Goal: Task Accomplishment & Management: Manage account settings

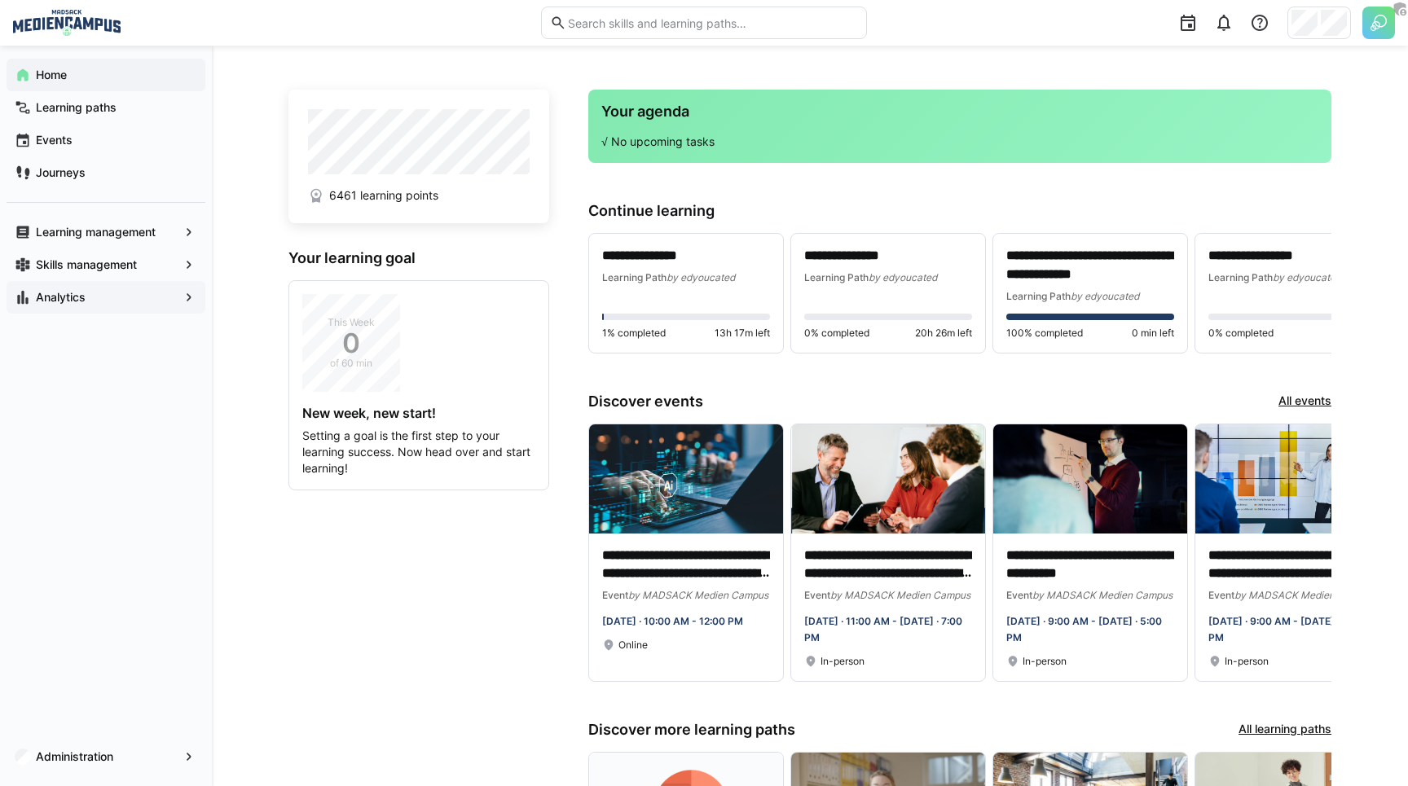
click at [85, 287] on div "Analytics" at bounding box center [106, 297] width 199 height 33
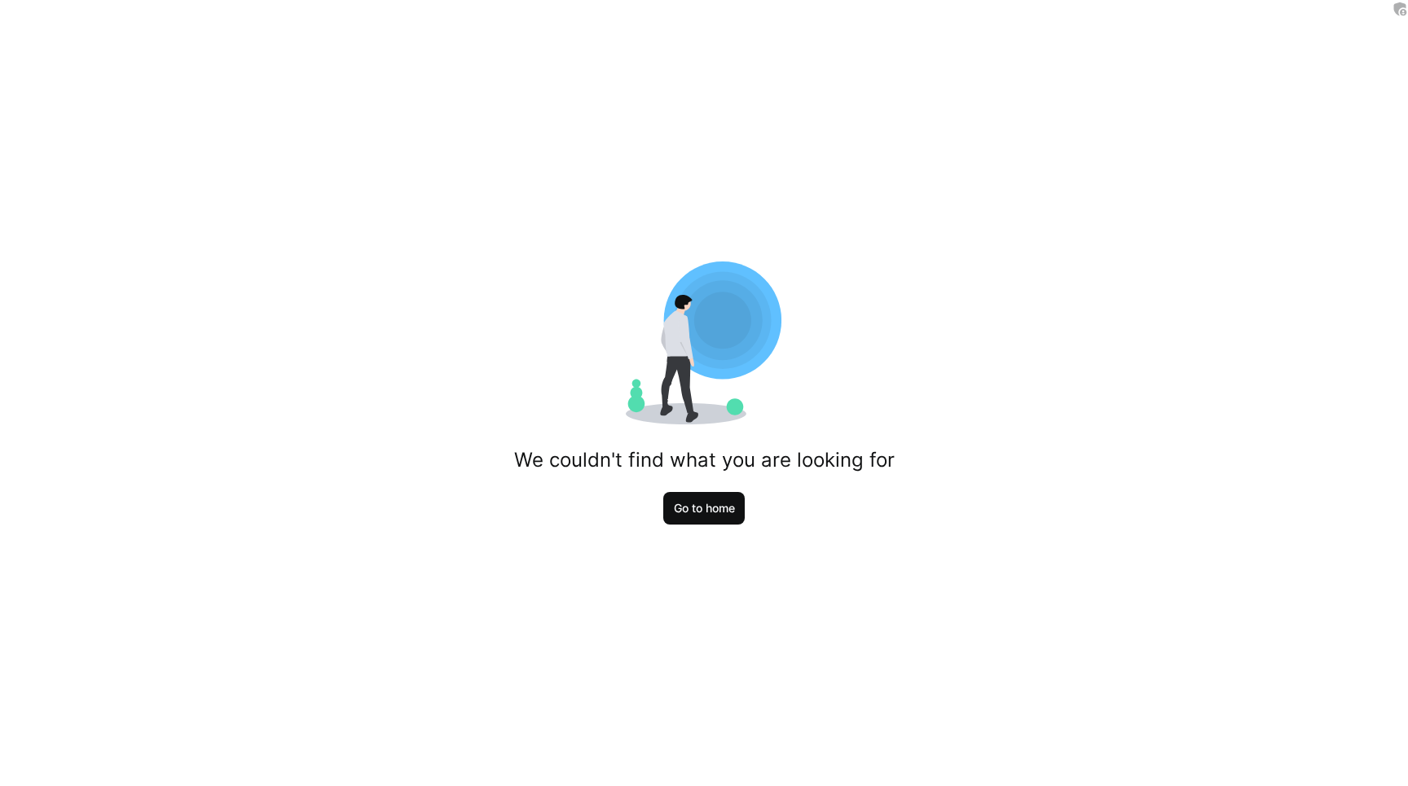
click at [685, 511] on span "Go to home" at bounding box center [705, 508] width 66 height 16
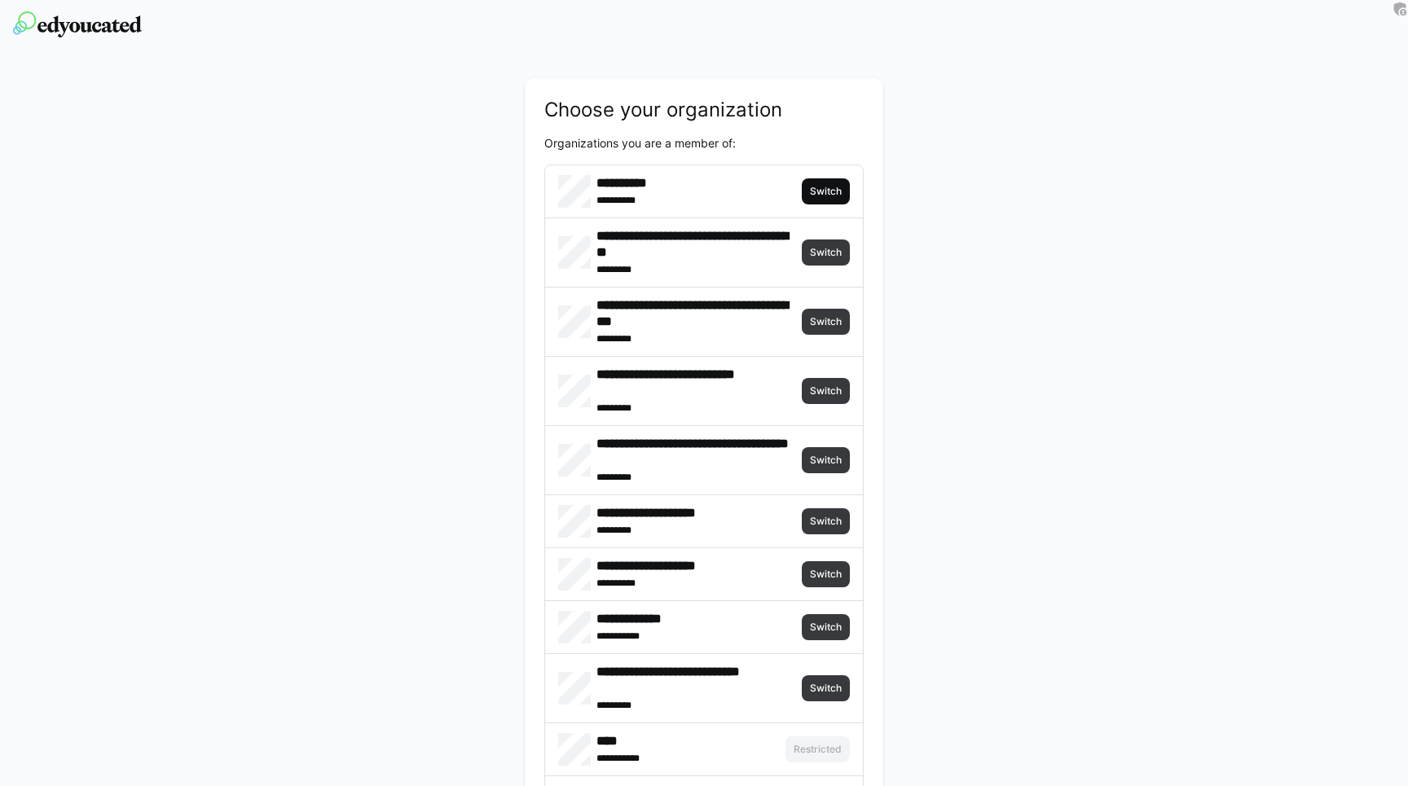
click at [824, 187] on span "Switch" at bounding box center [825, 191] width 35 height 13
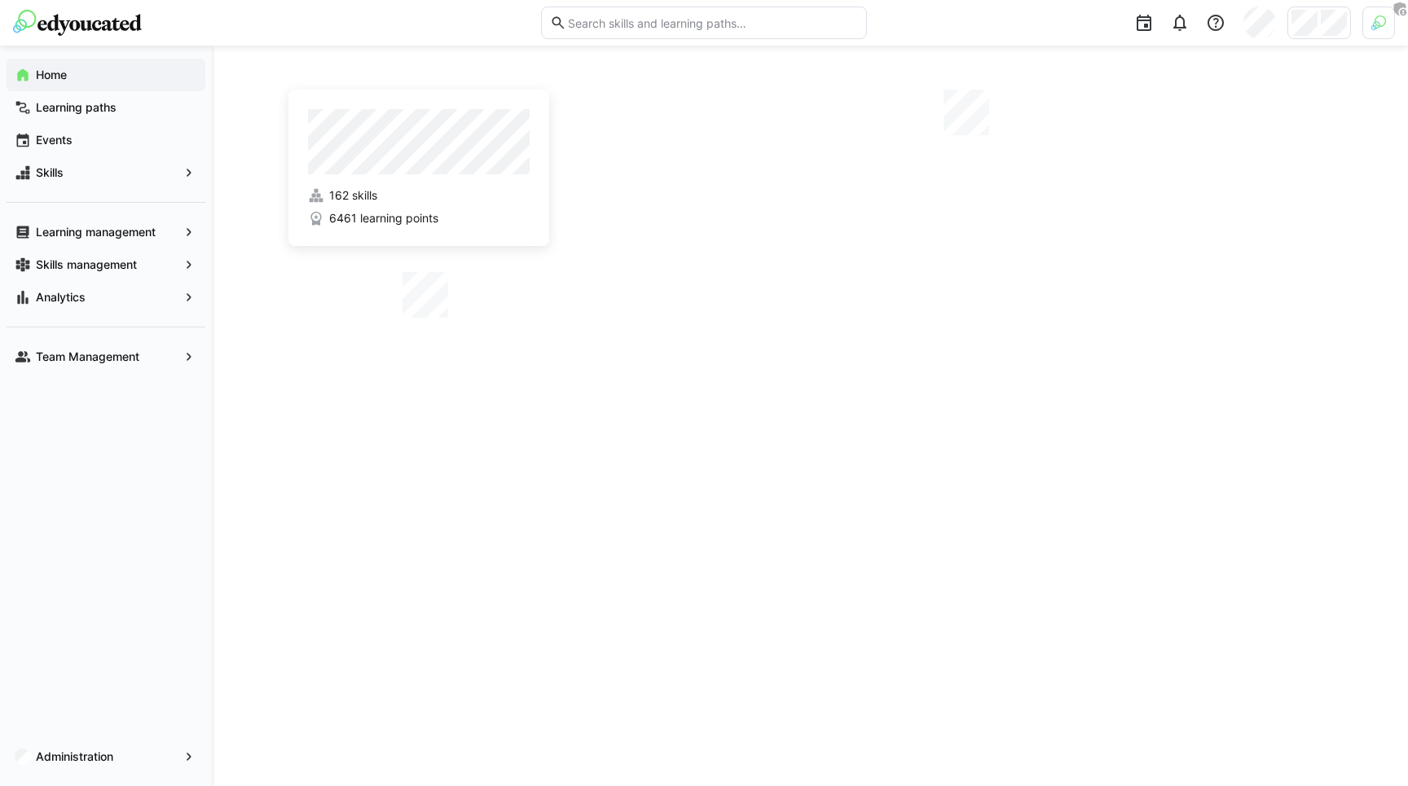
click at [1377, 23] on img at bounding box center [1379, 22] width 15 height 15
click at [1207, 195] on span "Activate" at bounding box center [1195, 191] width 42 height 13
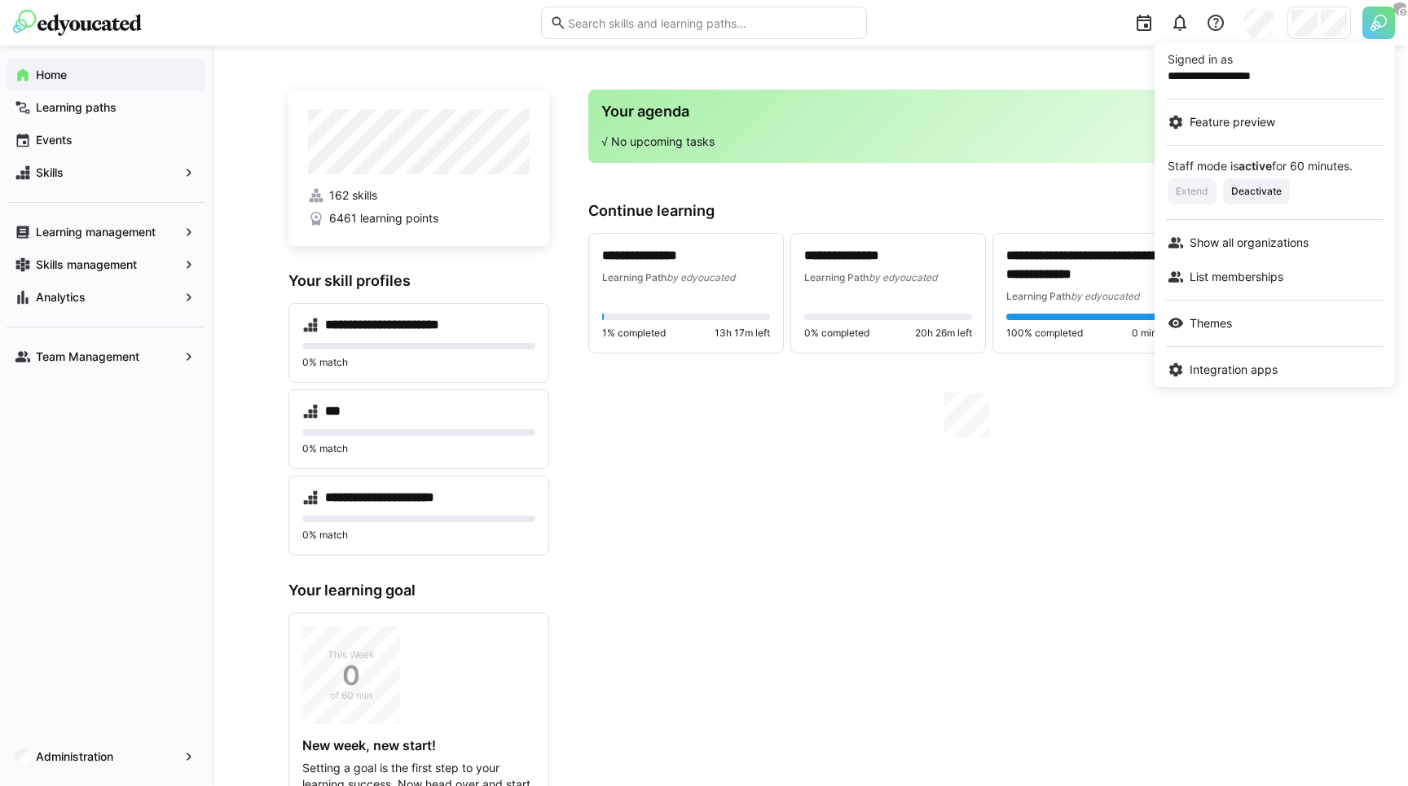
click at [923, 90] on div at bounding box center [704, 393] width 1408 height 786
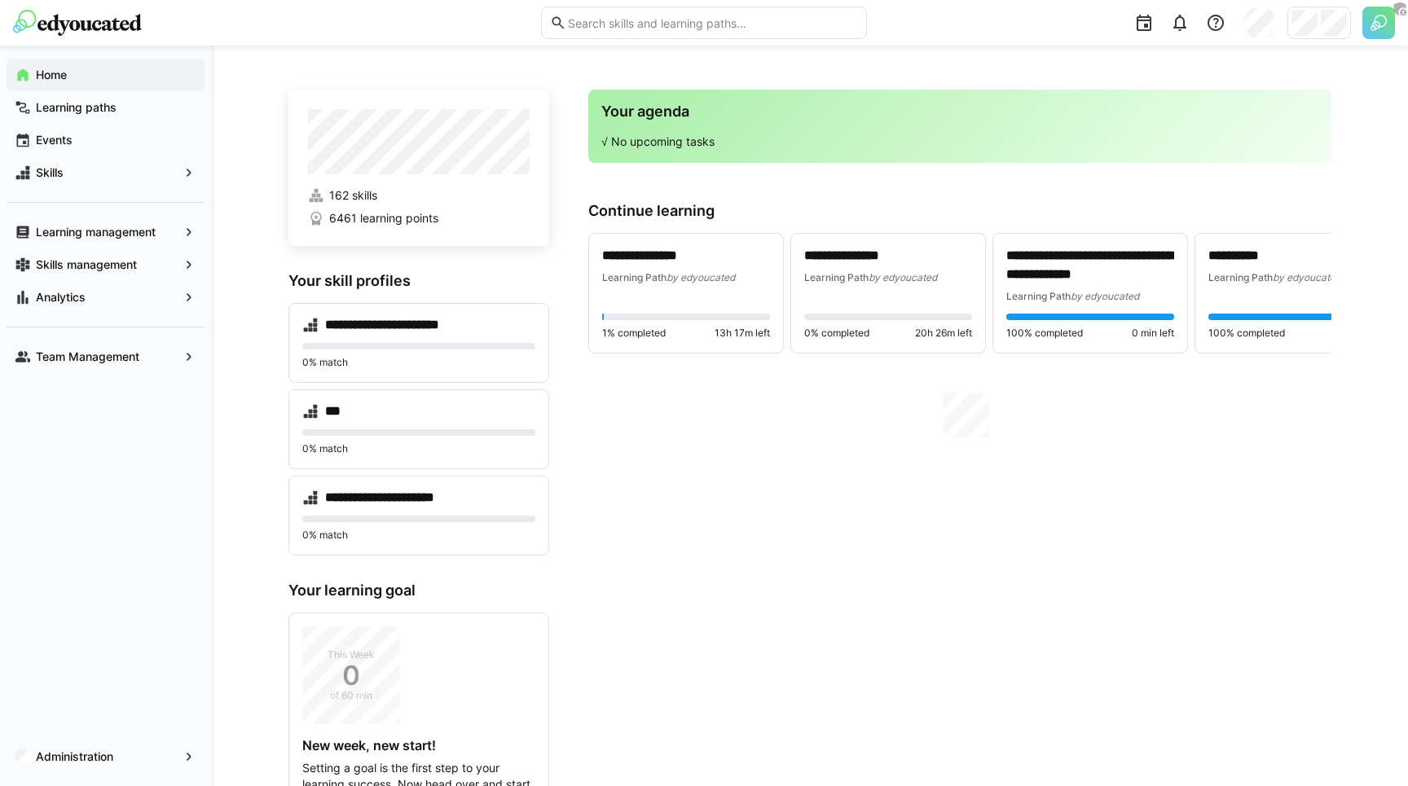
click at [923, 90] on div "Your agenda √ No upcoming tasks" at bounding box center [959, 126] width 743 height 73
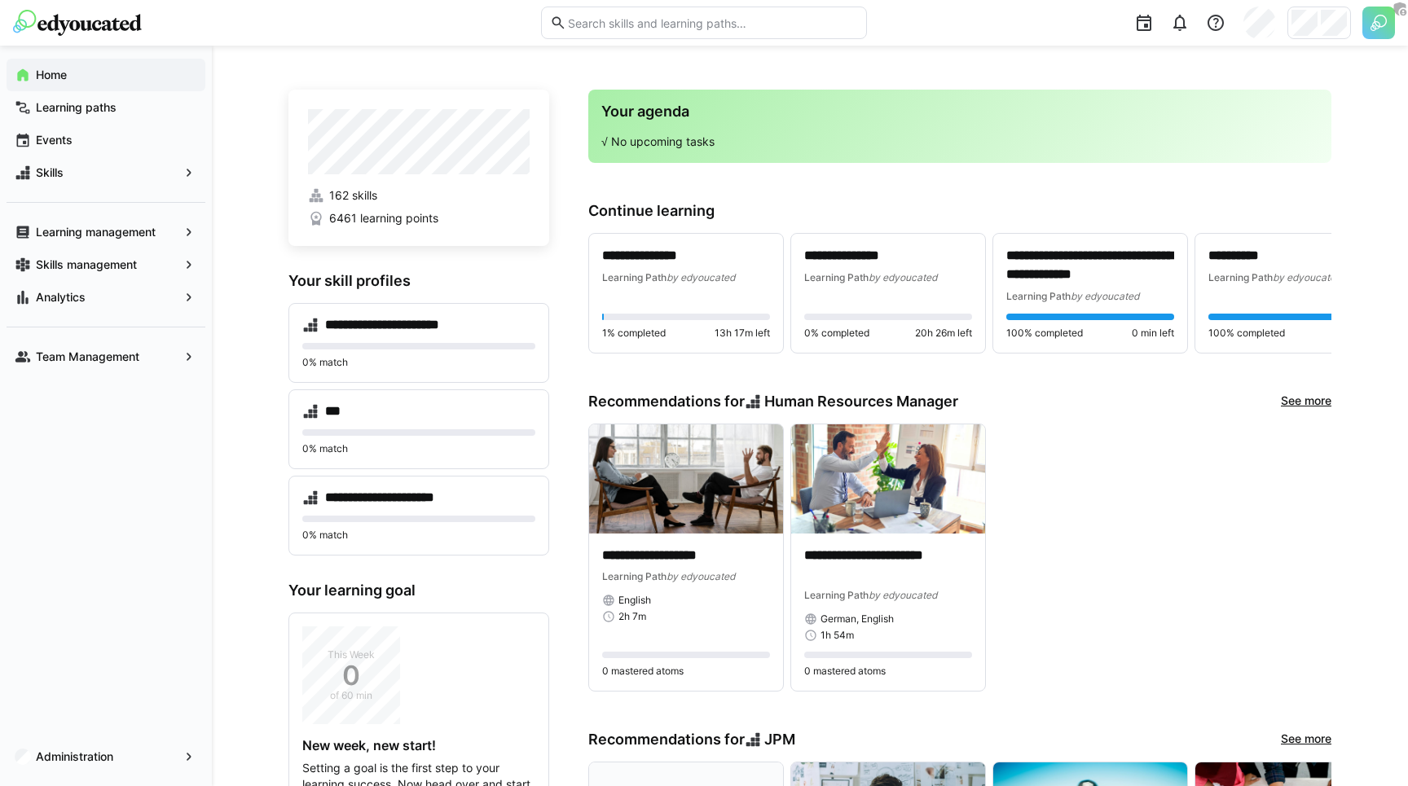
click at [1307, 36] on div at bounding box center [1320, 23] width 64 height 33
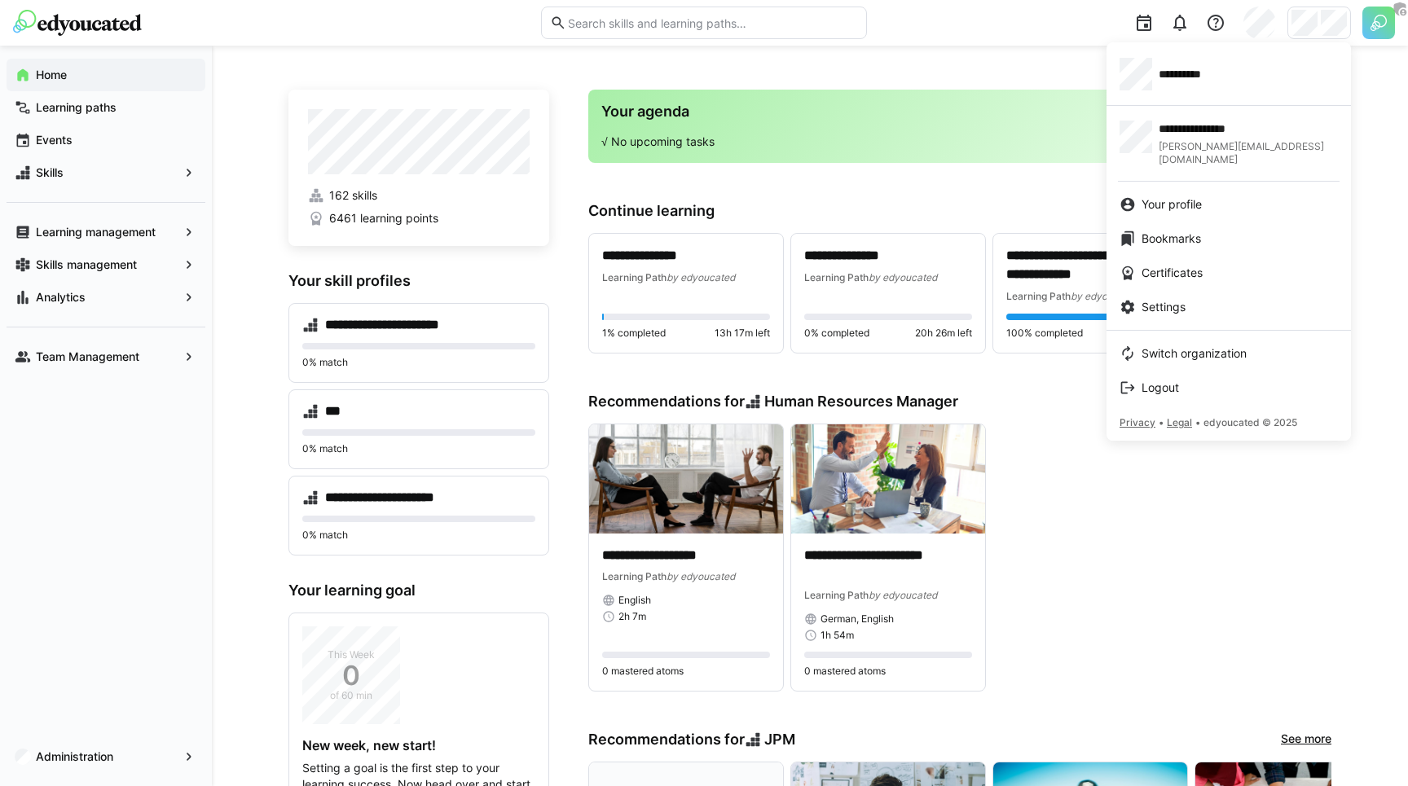
click at [73, 284] on div at bounding box center [704, 393] width 1408 height 786
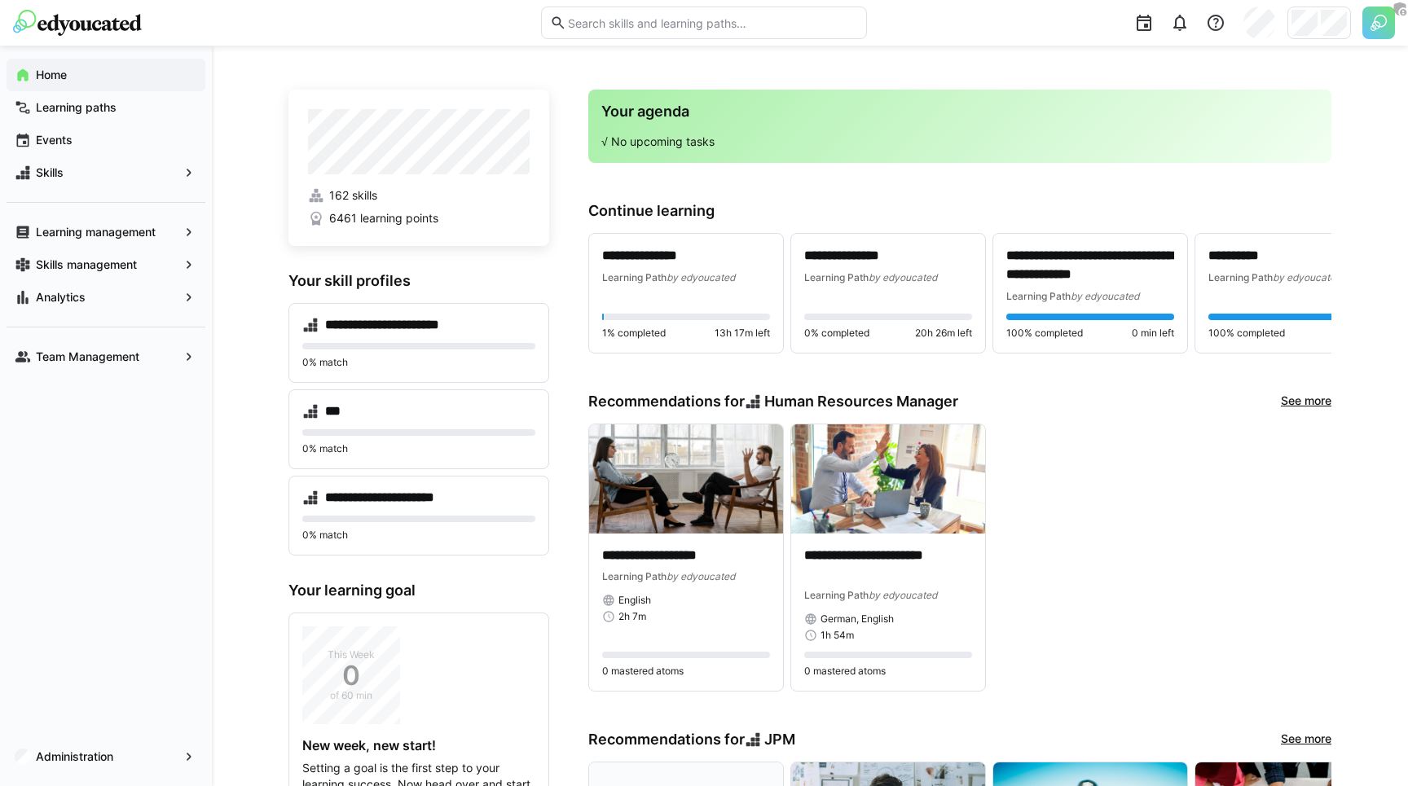
click at [73, 284] on div "Analytics" at bounding box center [106, 297] width 199 height 33
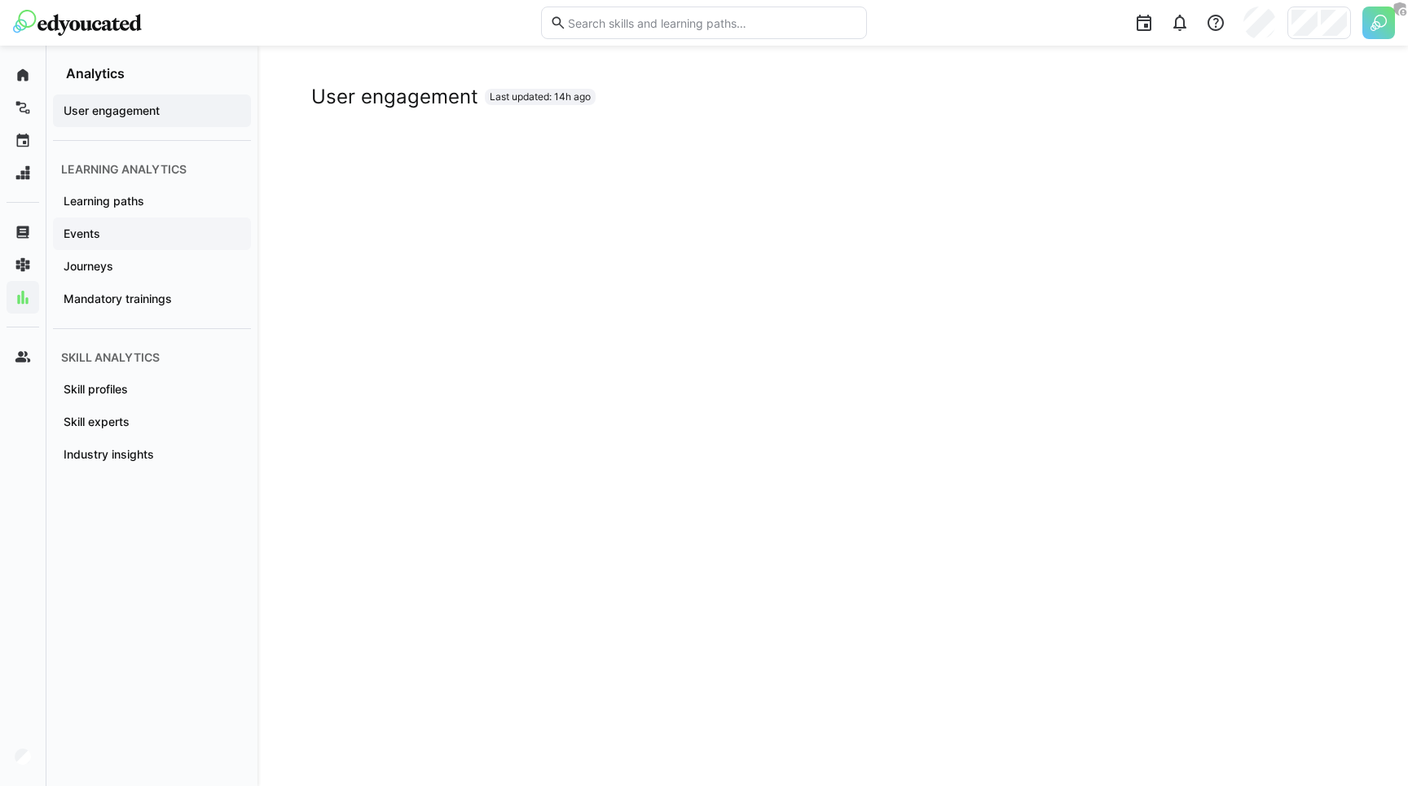
click at [117, 249] on div "Events" at bounding box center [152, 234] width 198 height 33
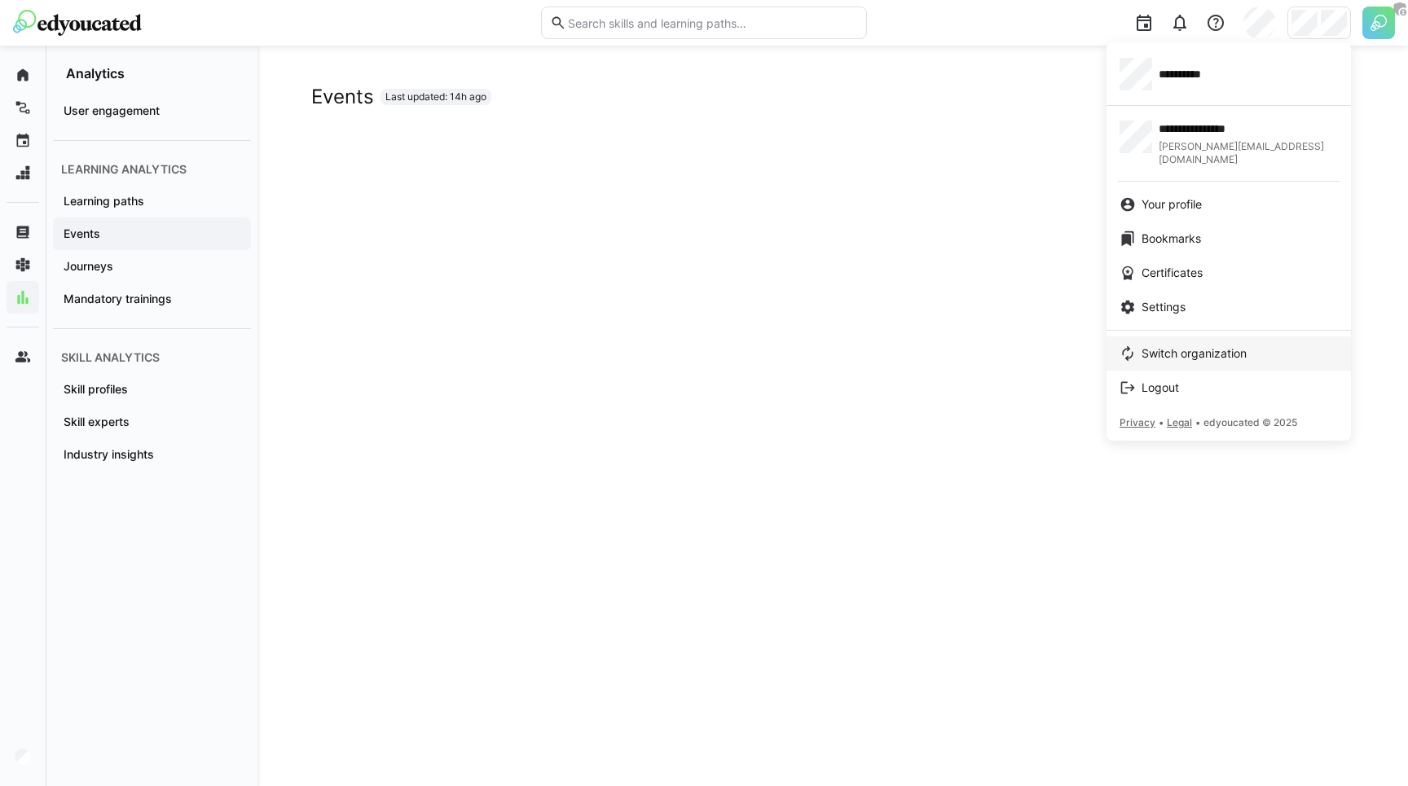
click at [1187, 346] on span "Switch organization" at bounding box center [1194, 354] width 105 height 16
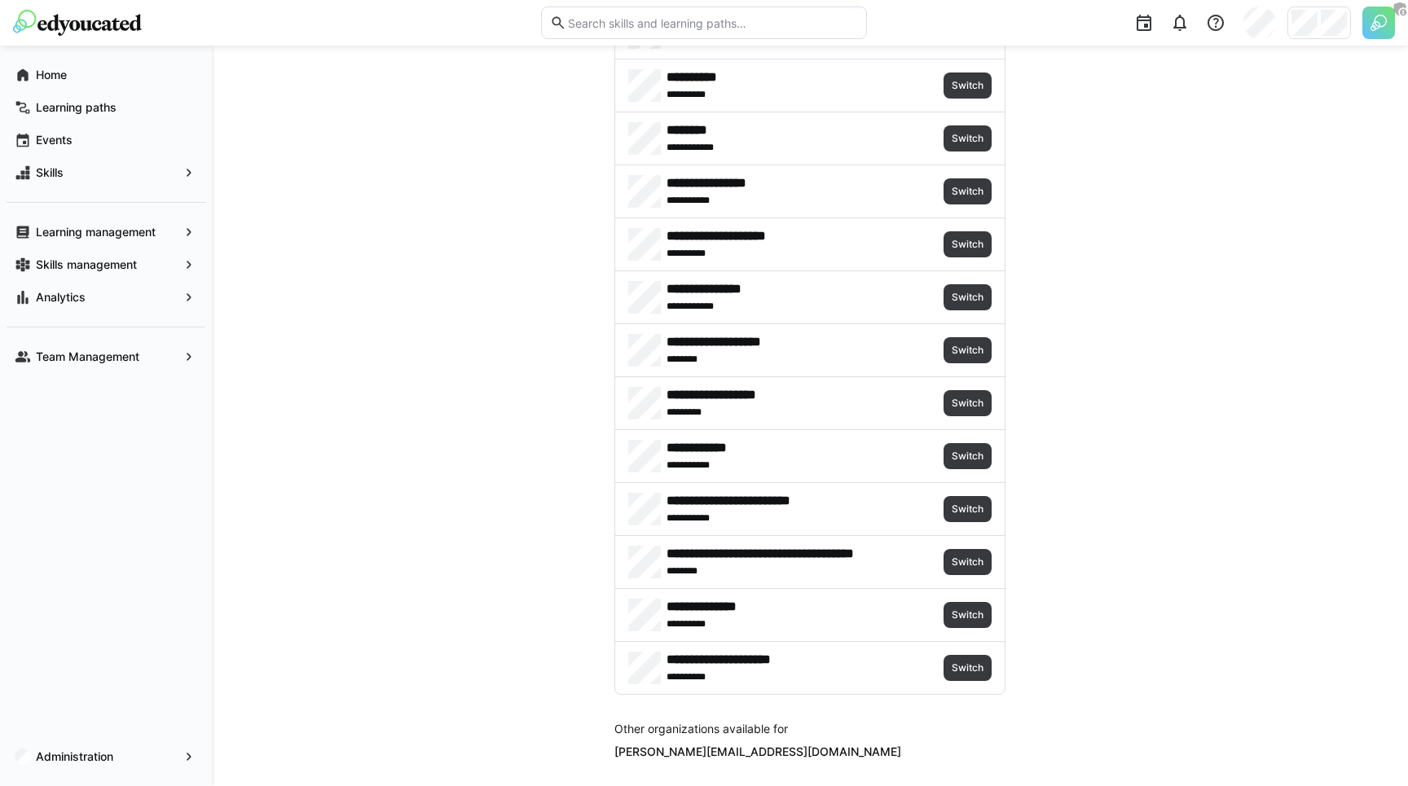
scroll to position [3543, 0]
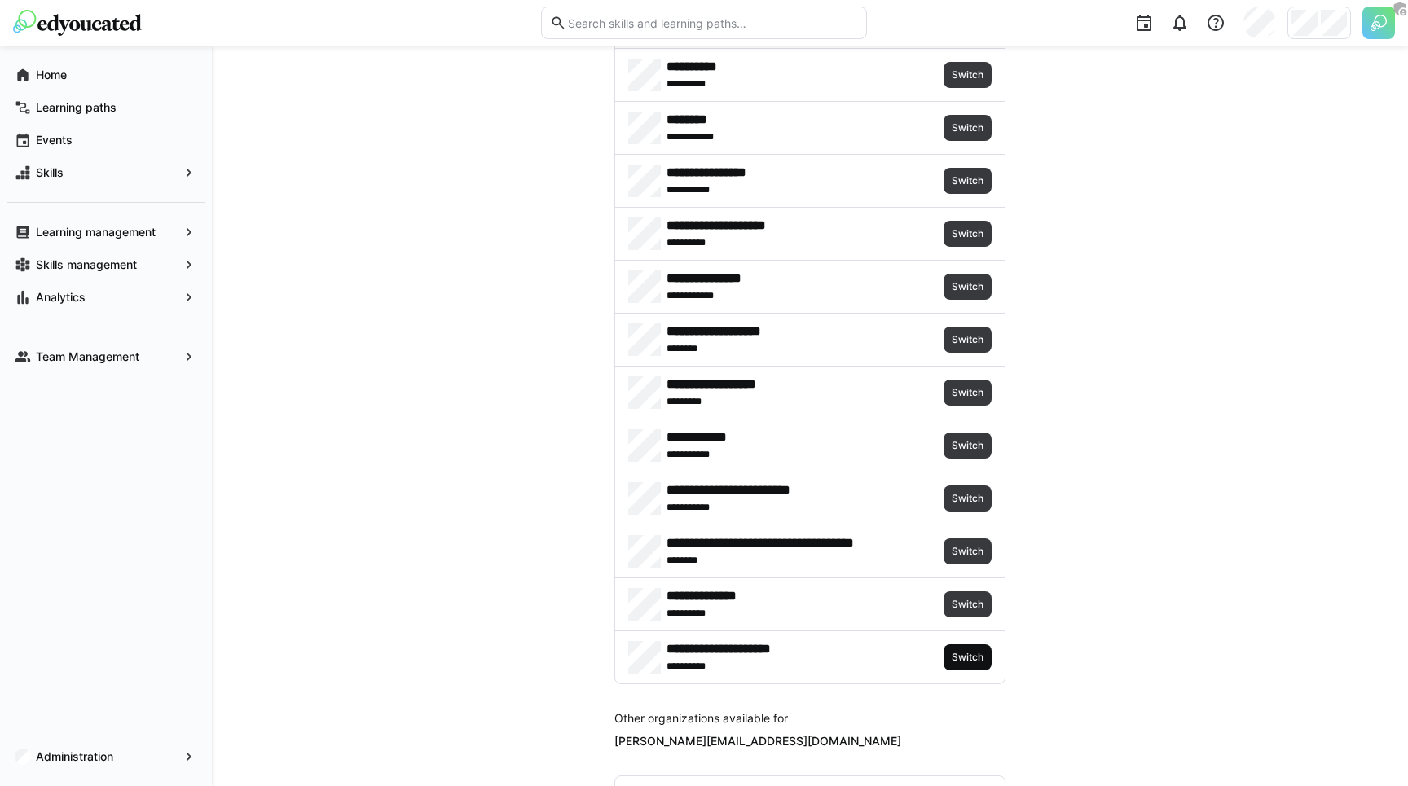
click at [971, 649] on span "Switch" at bounding box center [968, 658] width 48 height 26
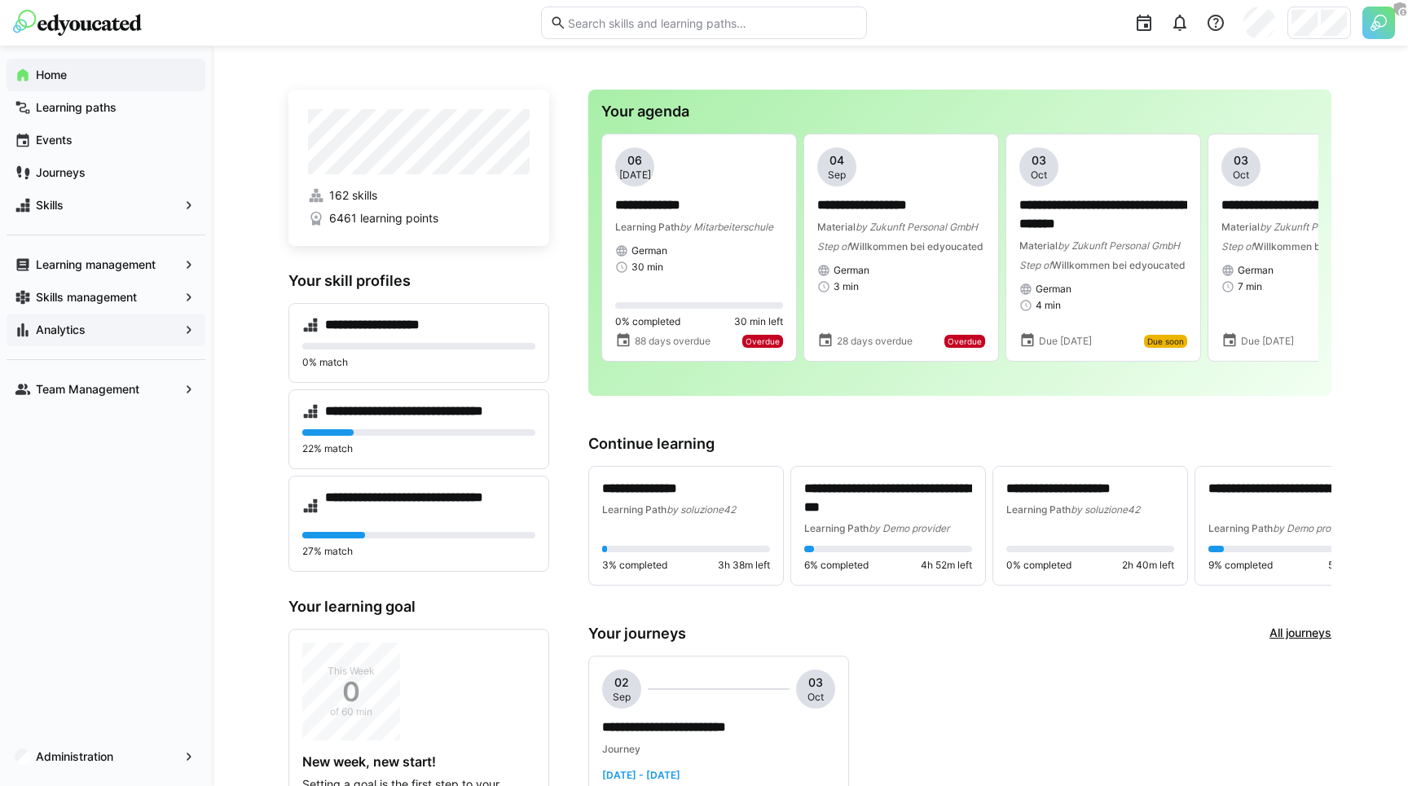
click at [129, 326] on span "Analytics" at bounding box center [105, 330] width 145 height 16
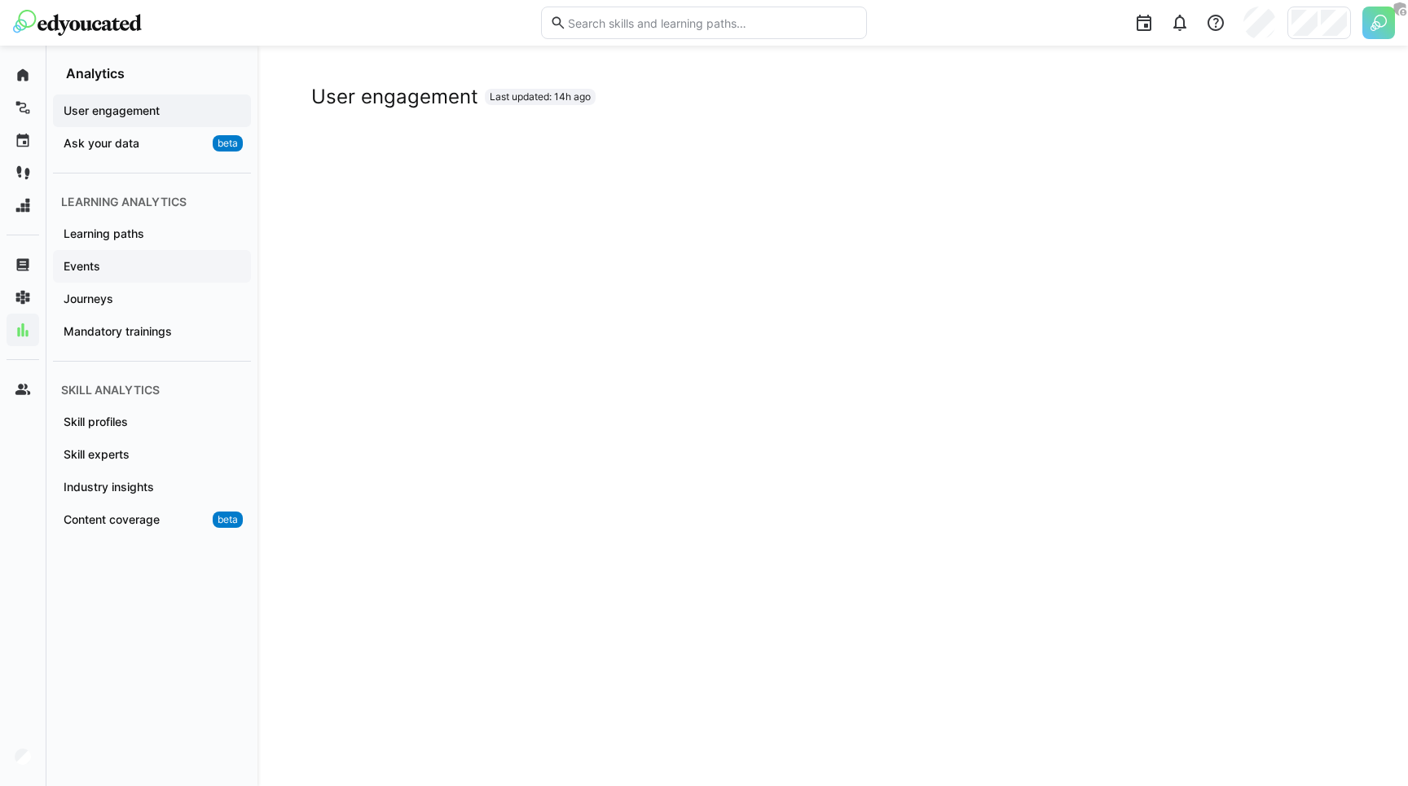
click at [138, 273] on span "Events" at bounding box center [152, 266] width 182 height 16
click at [1304, 37] on div at bounding box center [1320, 23] width 64 height 33
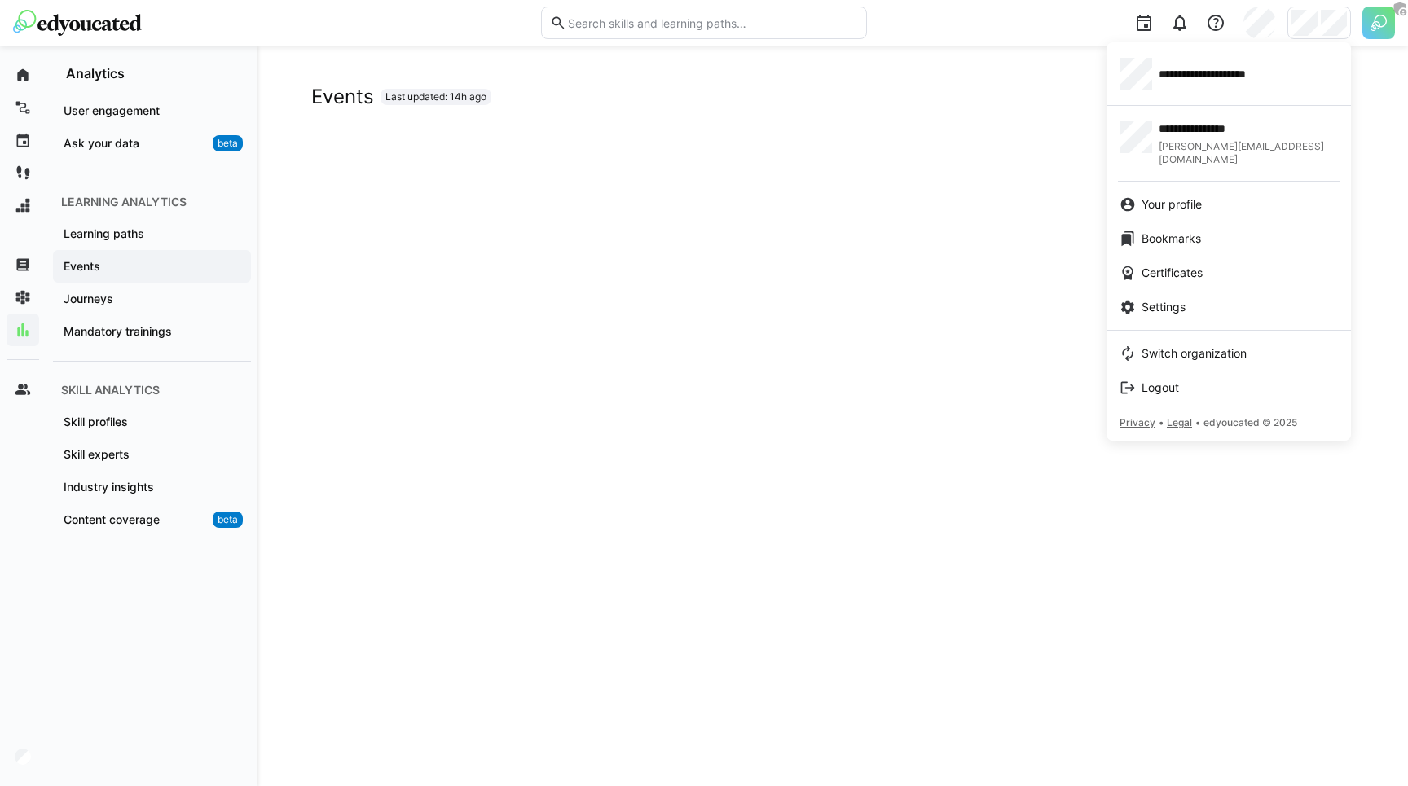
click at [916, 243] on div at bounding box center [704, 393] width 1408 height 786
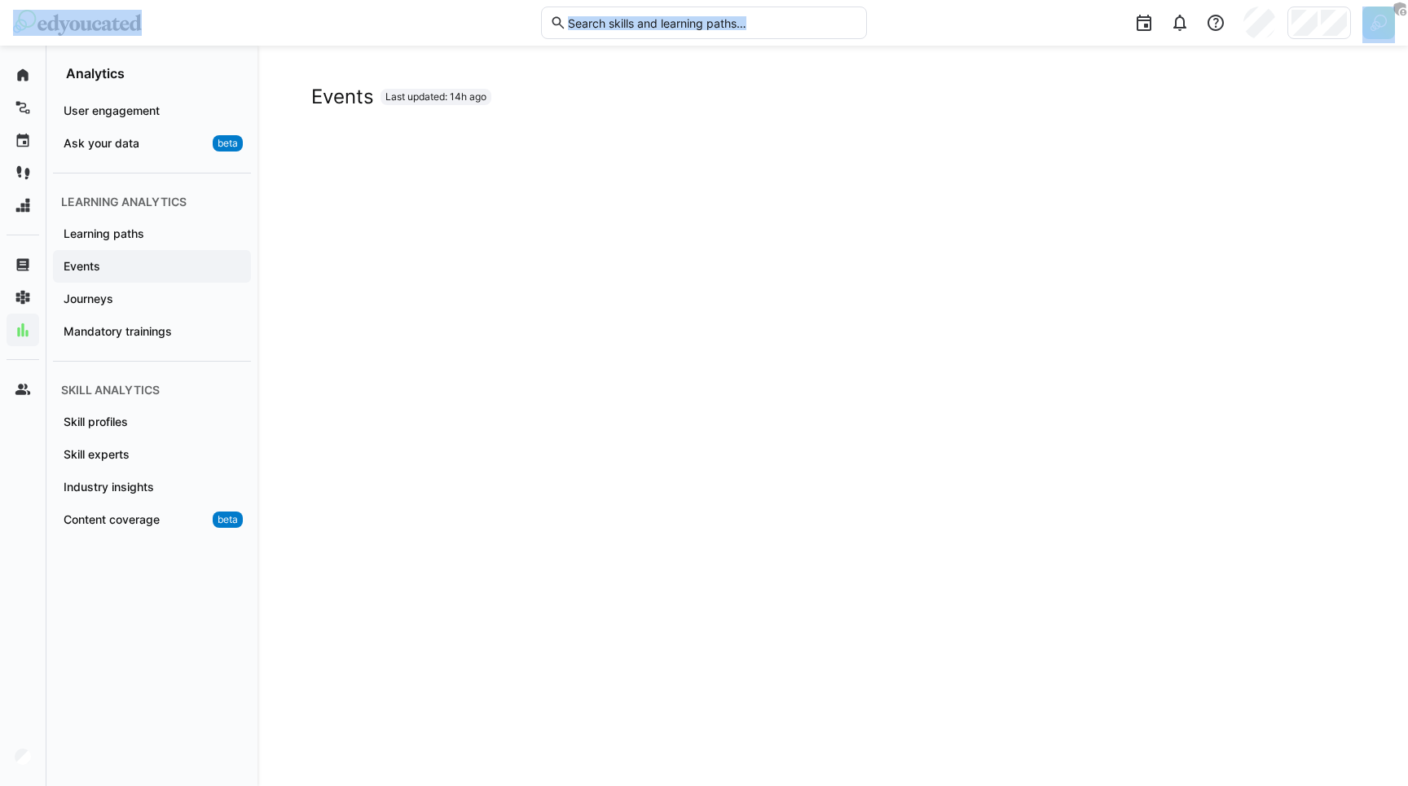
click at [1326, 33] on body "Home Learning paths Events Journeys Skills Learning management Skills managemen…" at bounding box center [704, 393] width 1408 height 786
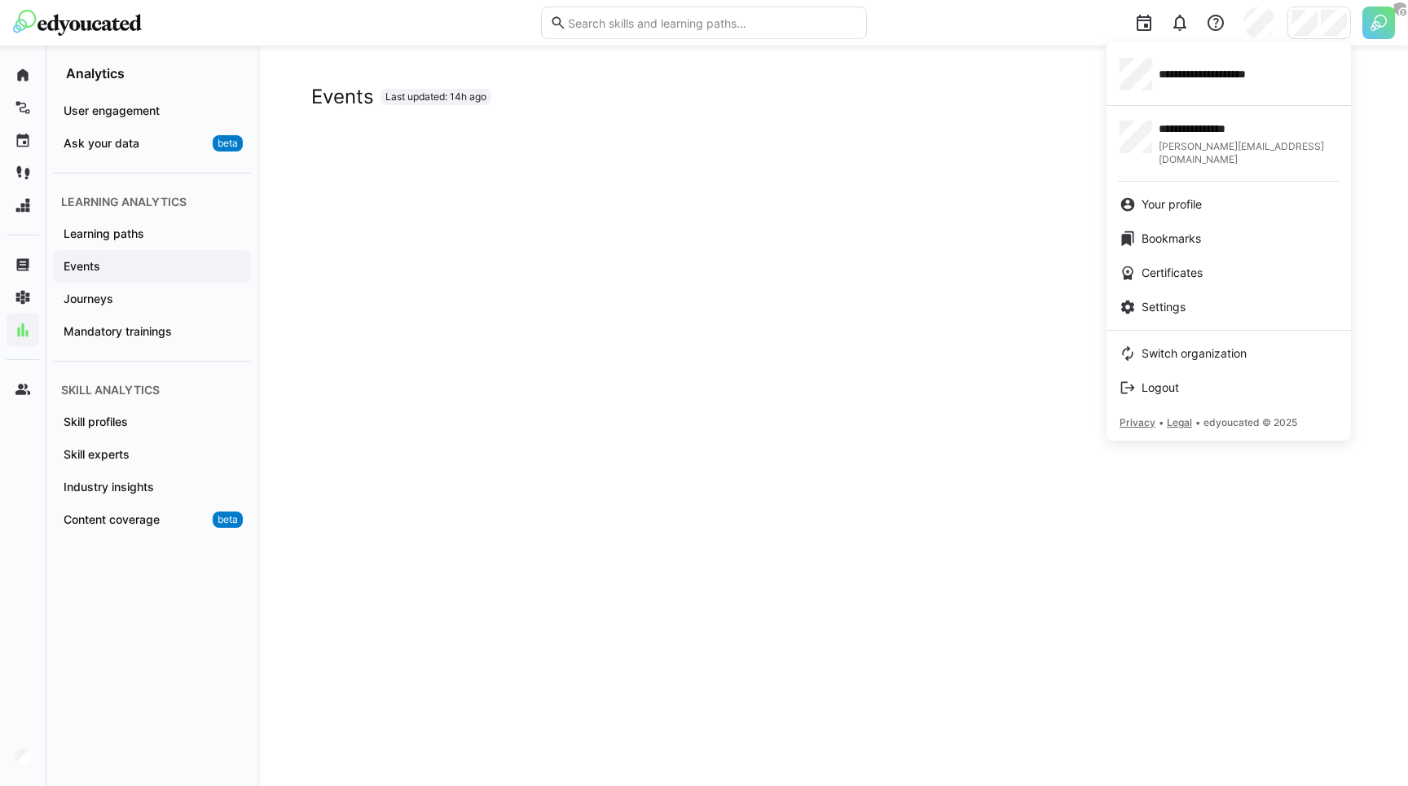
click at [1225, 319] on app-user-menu-content "**********" at bounding box center [1229, 241] width 245 height 399
click at [1185, 346] on span "Switch organization" at bounding box center [1194, 354] width 105 height 16
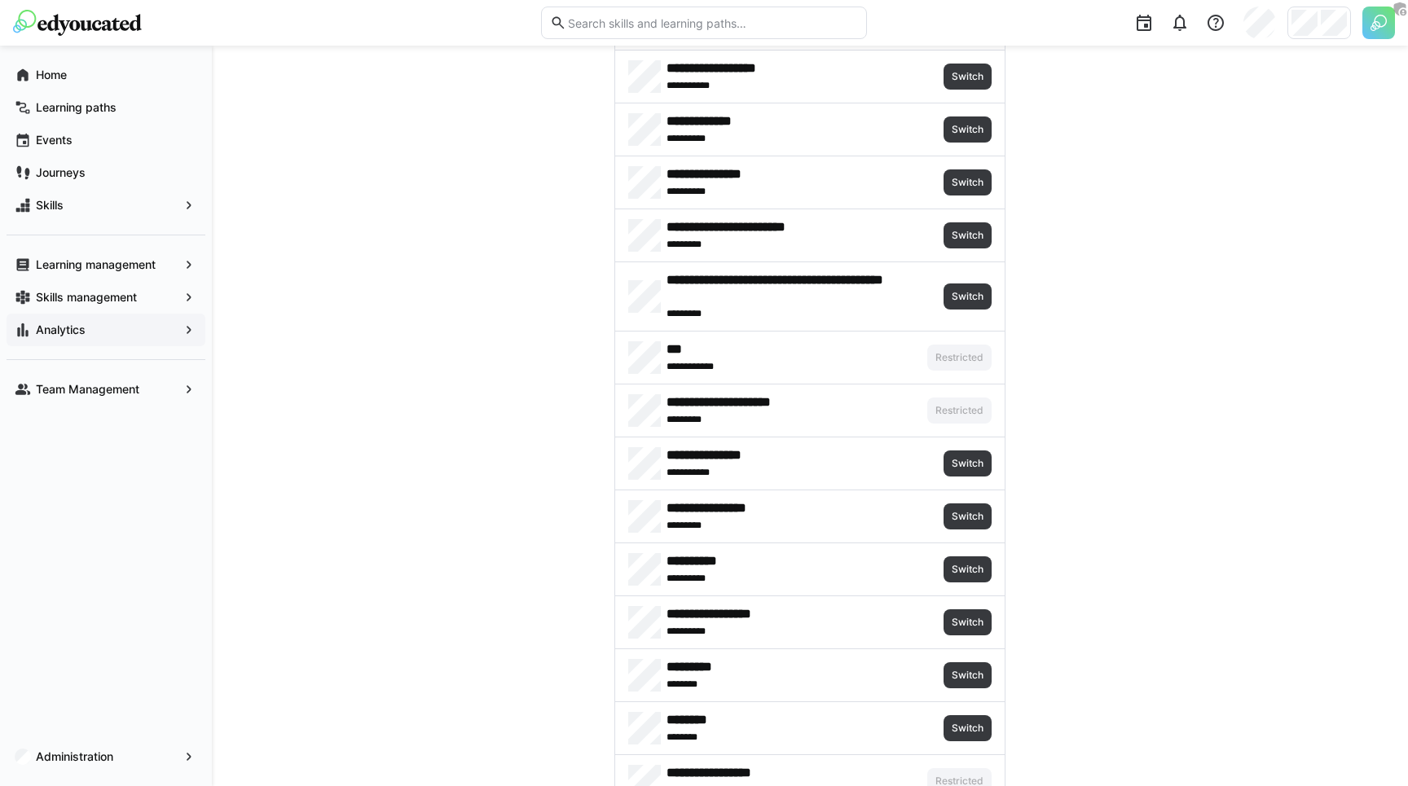
scroll to position [2069, 0]
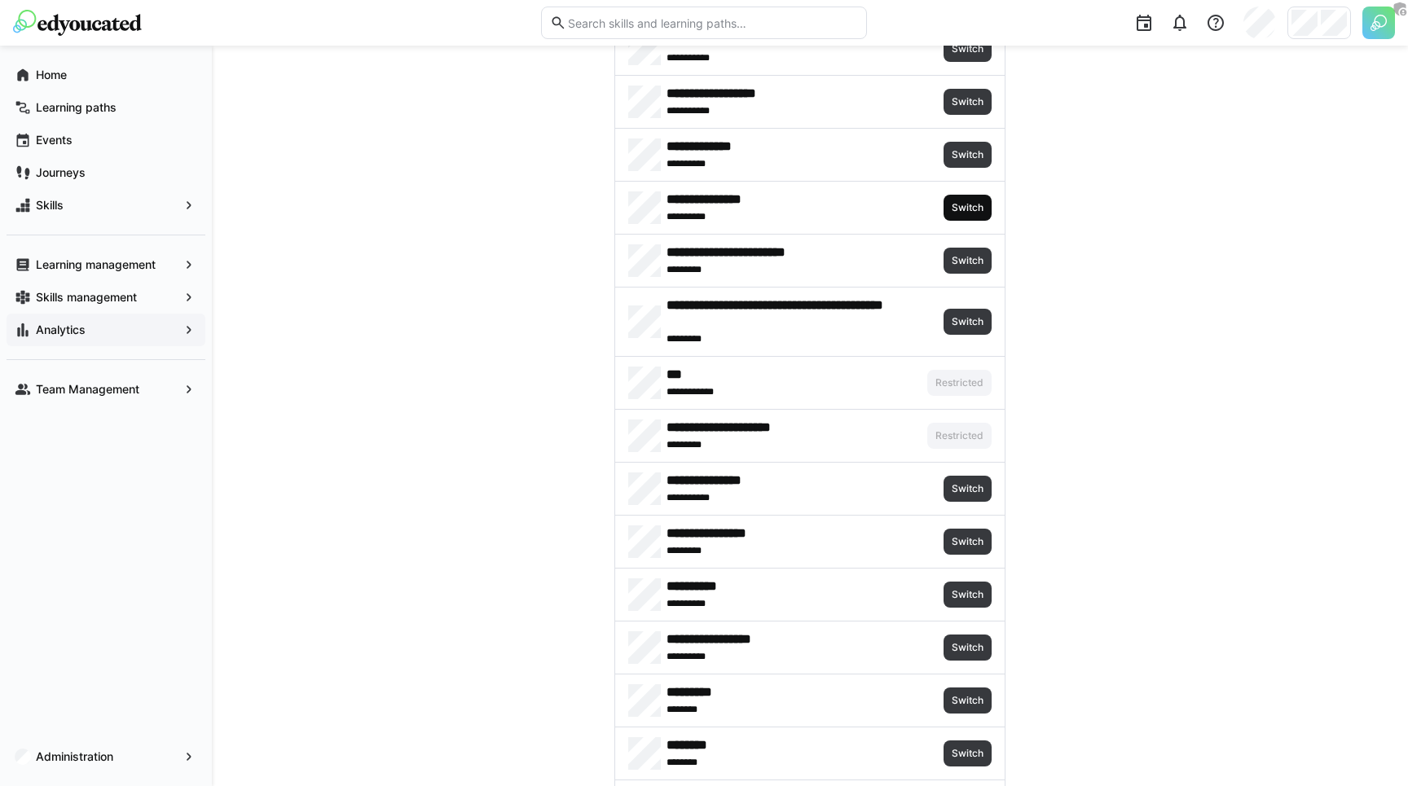
click at [970, 214] on span "Switch" at bounding box center [967, 207] width 35 height 13
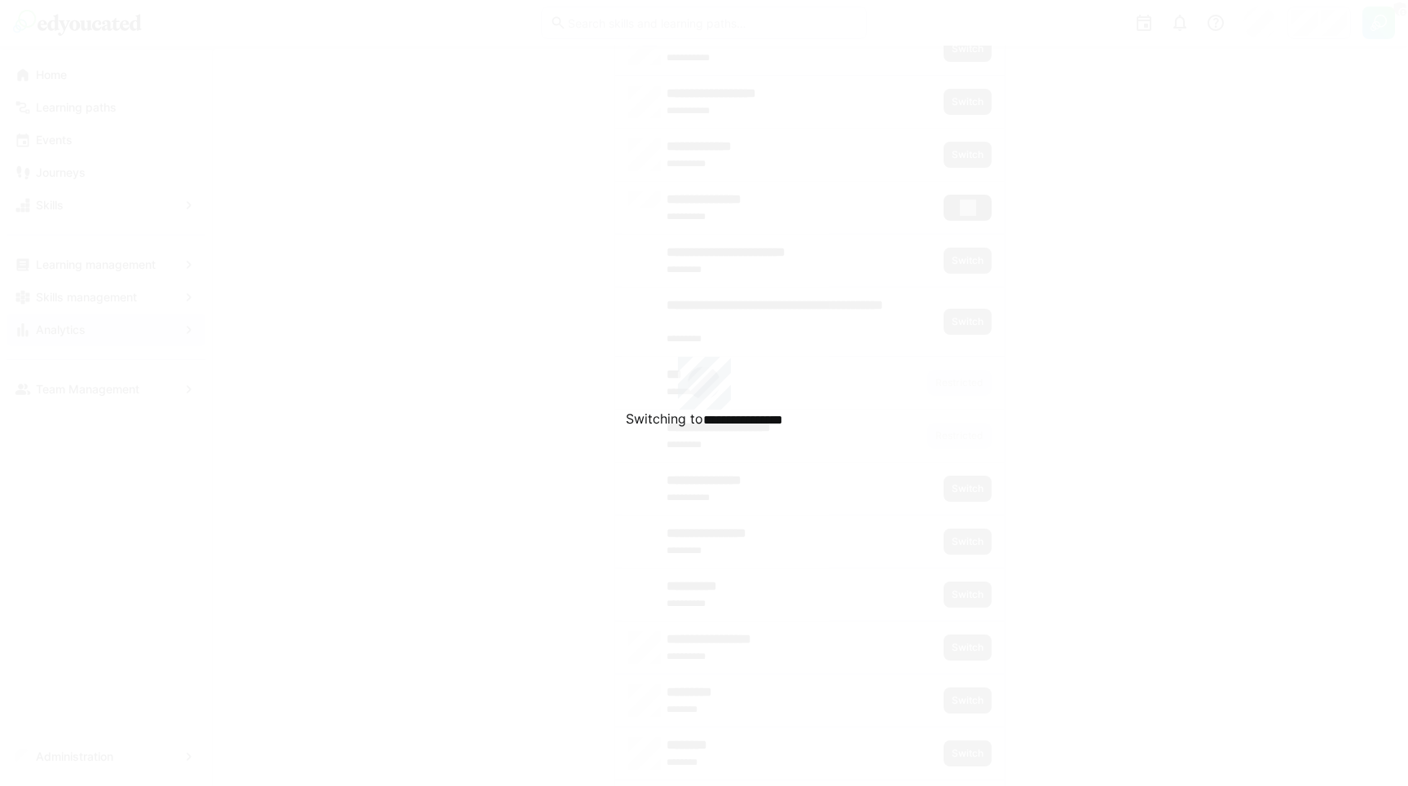
click at [319, 466] on div "**********" at bounding box center [704, 393] width 1408 height 786
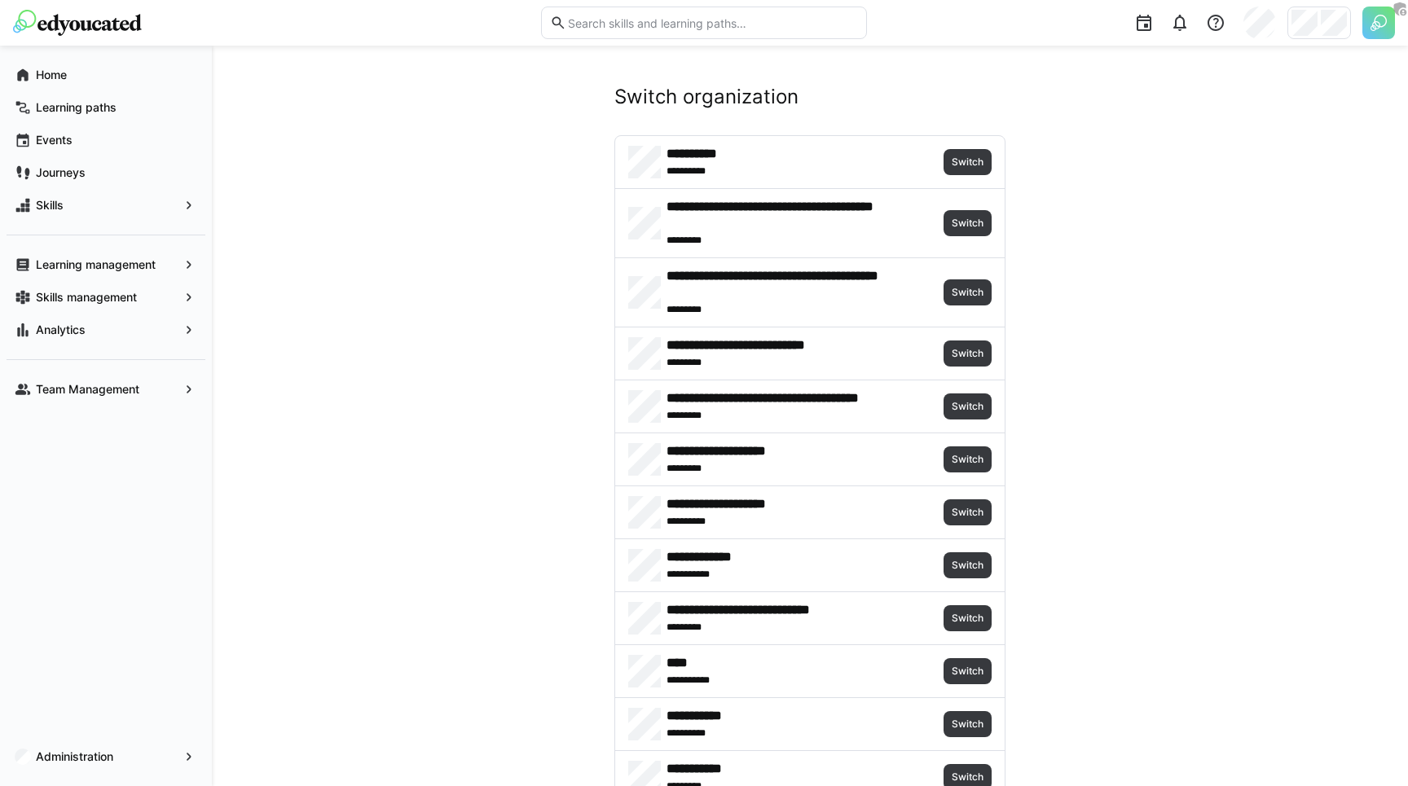
scroll to position [1822, 0]
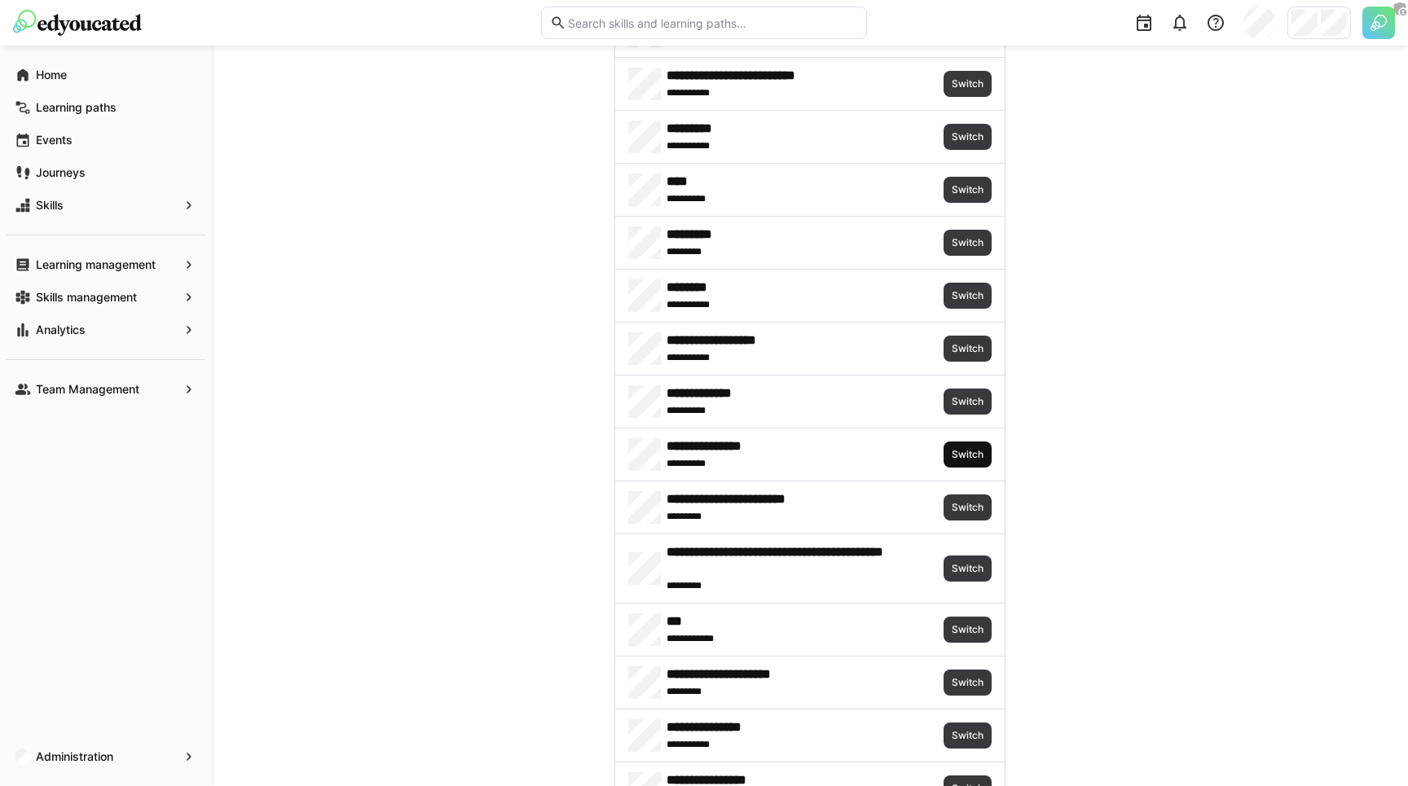
click at [971, 459] on span "Switch" at bounding box center [967, 454] width 35 height 13
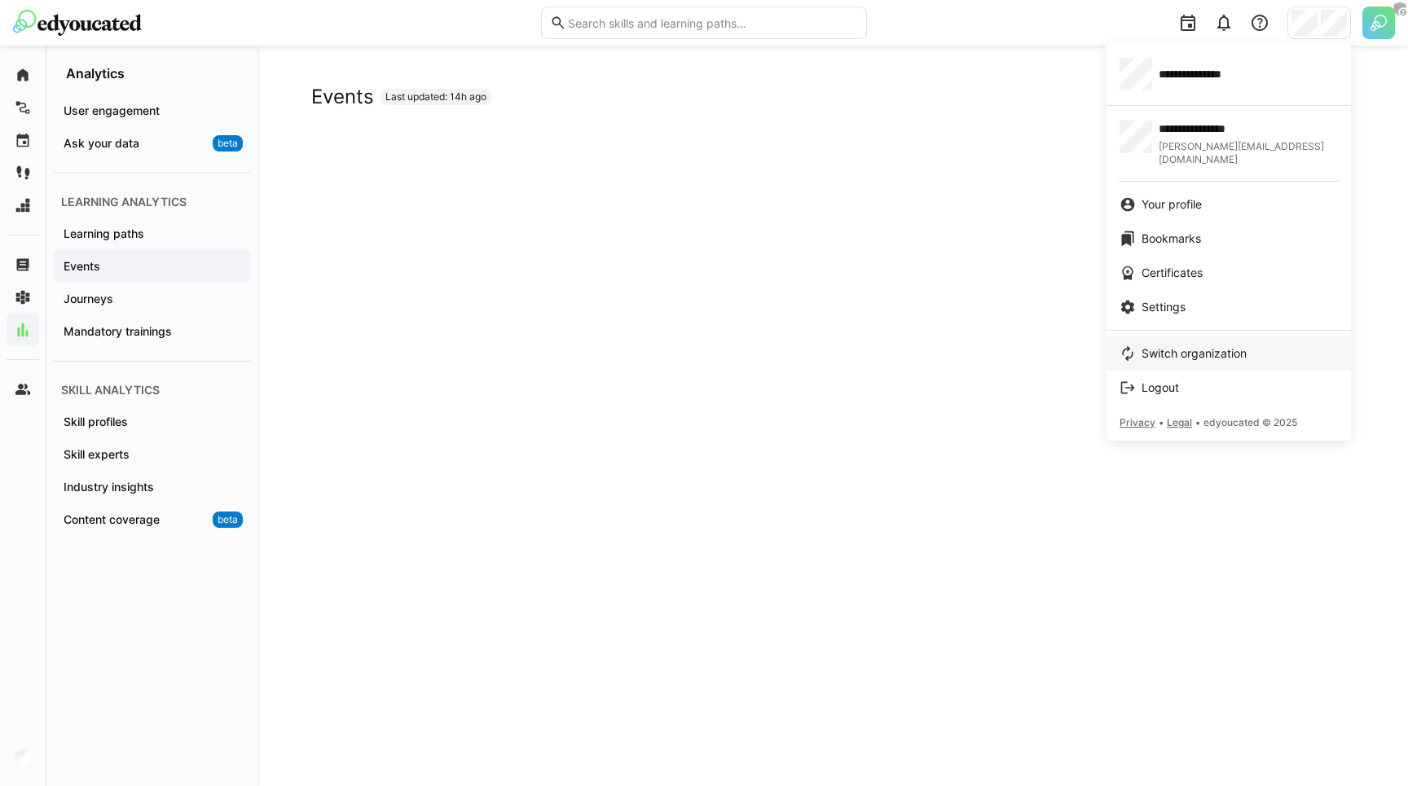
click at [1178, 346] on span "Switch organization" at bounding box center [1194, 354] width 105 height 16
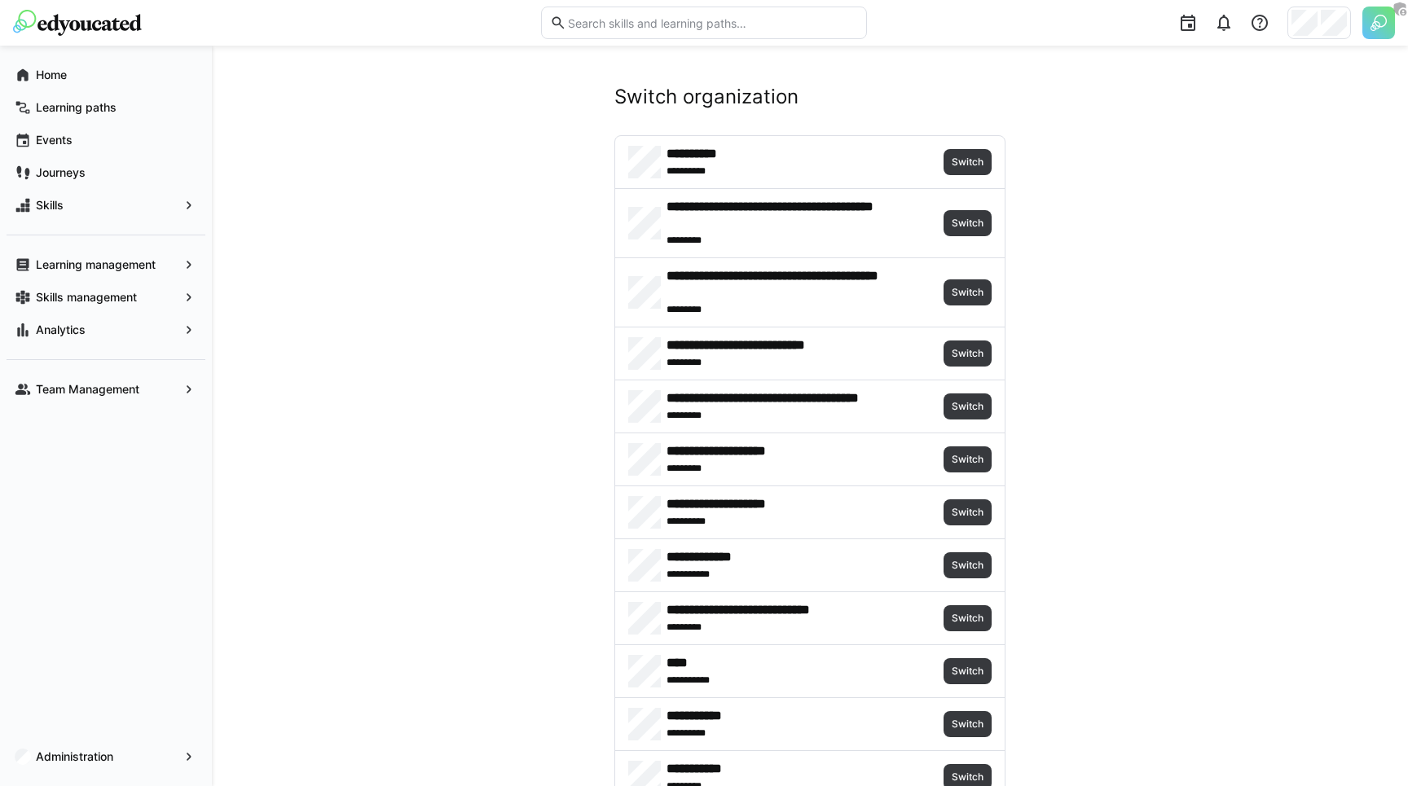
click at [1377, 15] on img at bounding box center [1379, 23] width 33 height 33
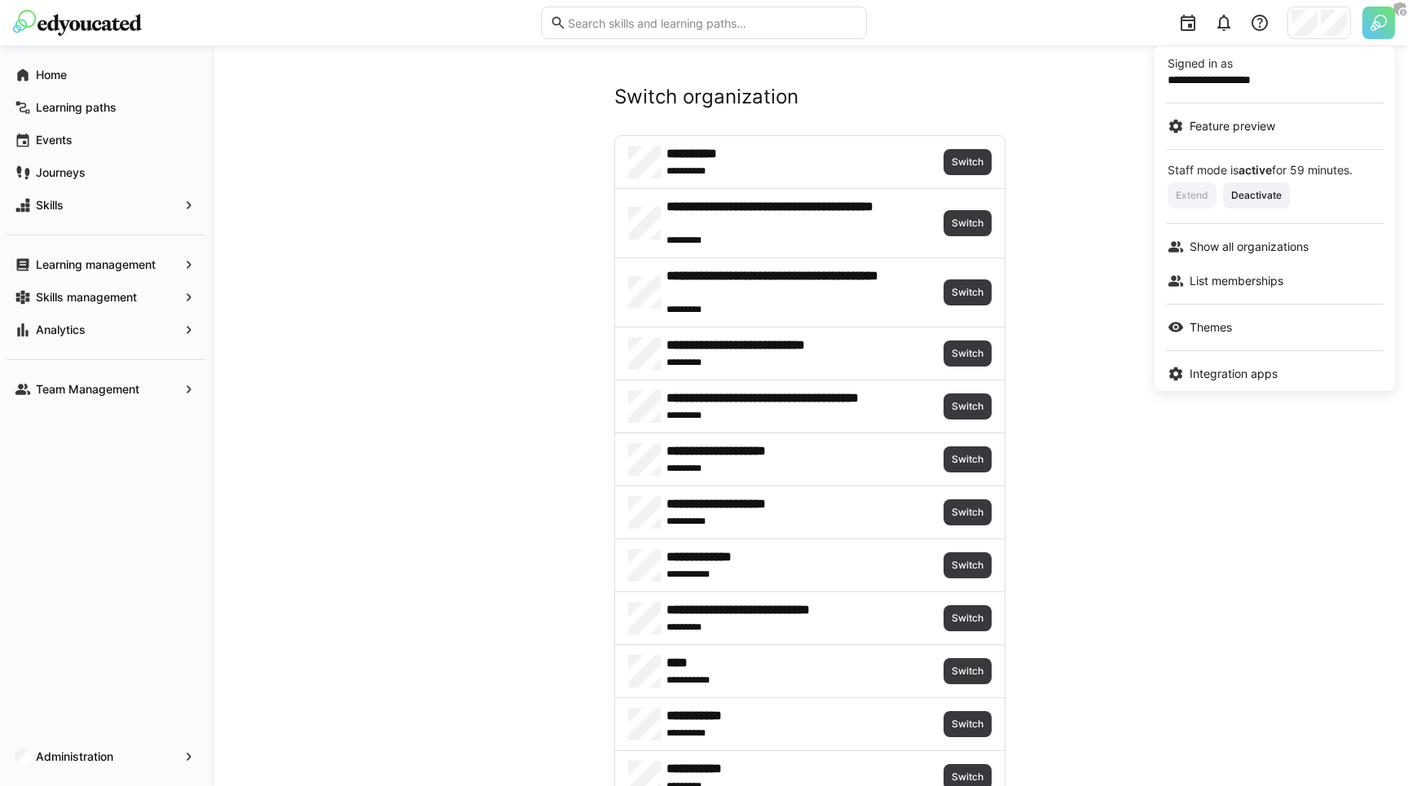
click at [1377, 15] on div at bounding box center [704, 393] width 1408 height 786
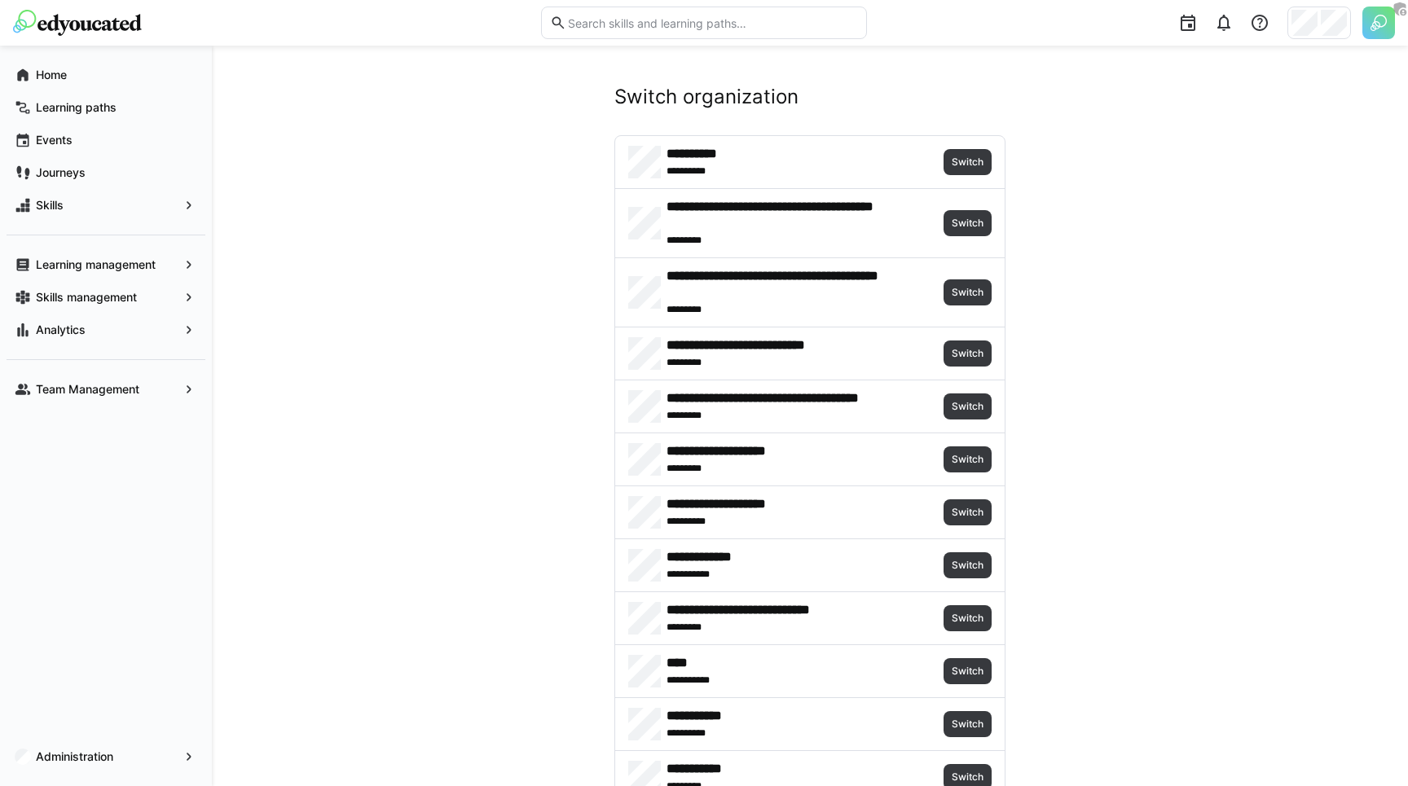
scroll to position [2104, 0]
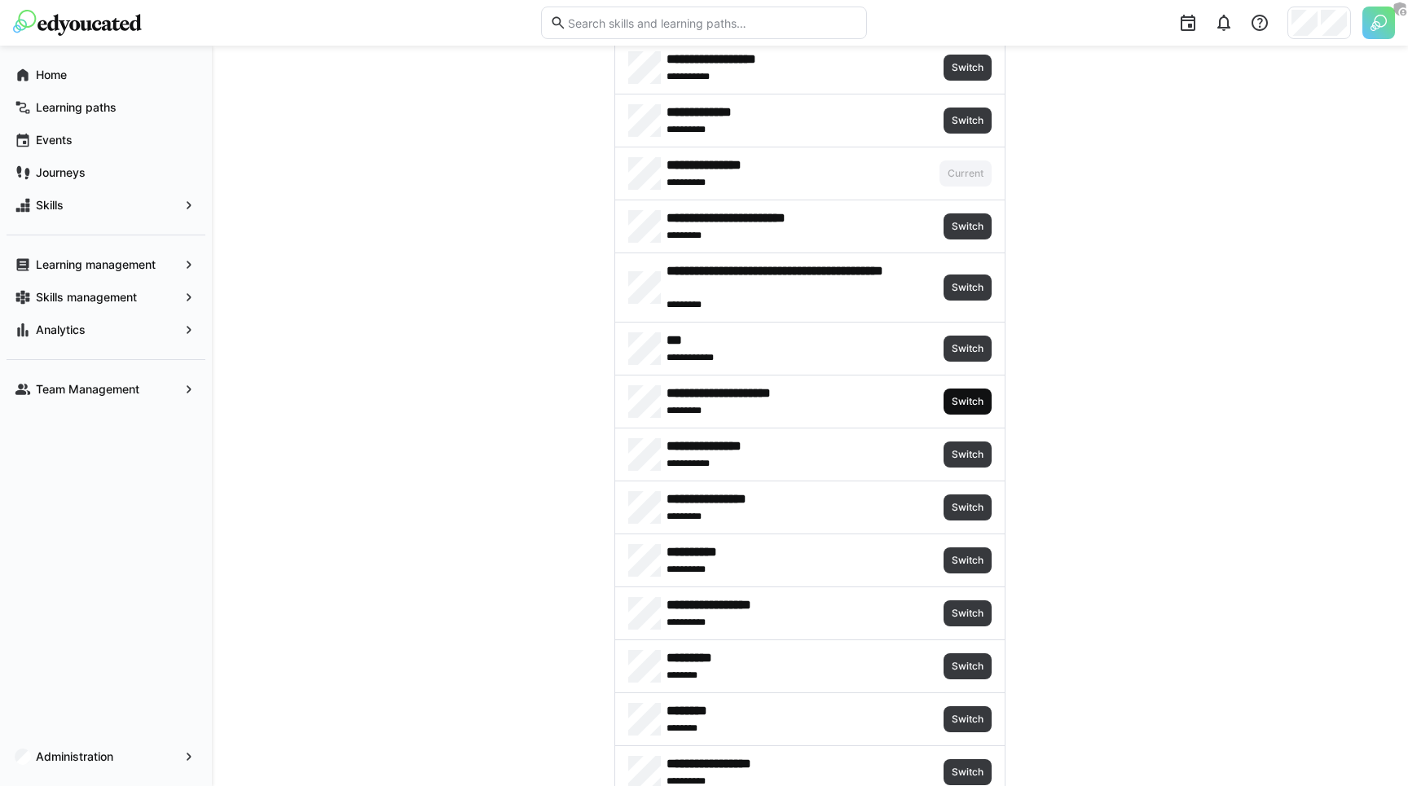
click at [968, 393] on span "Switch" at bounding box center [968, 402] width 48 height 26
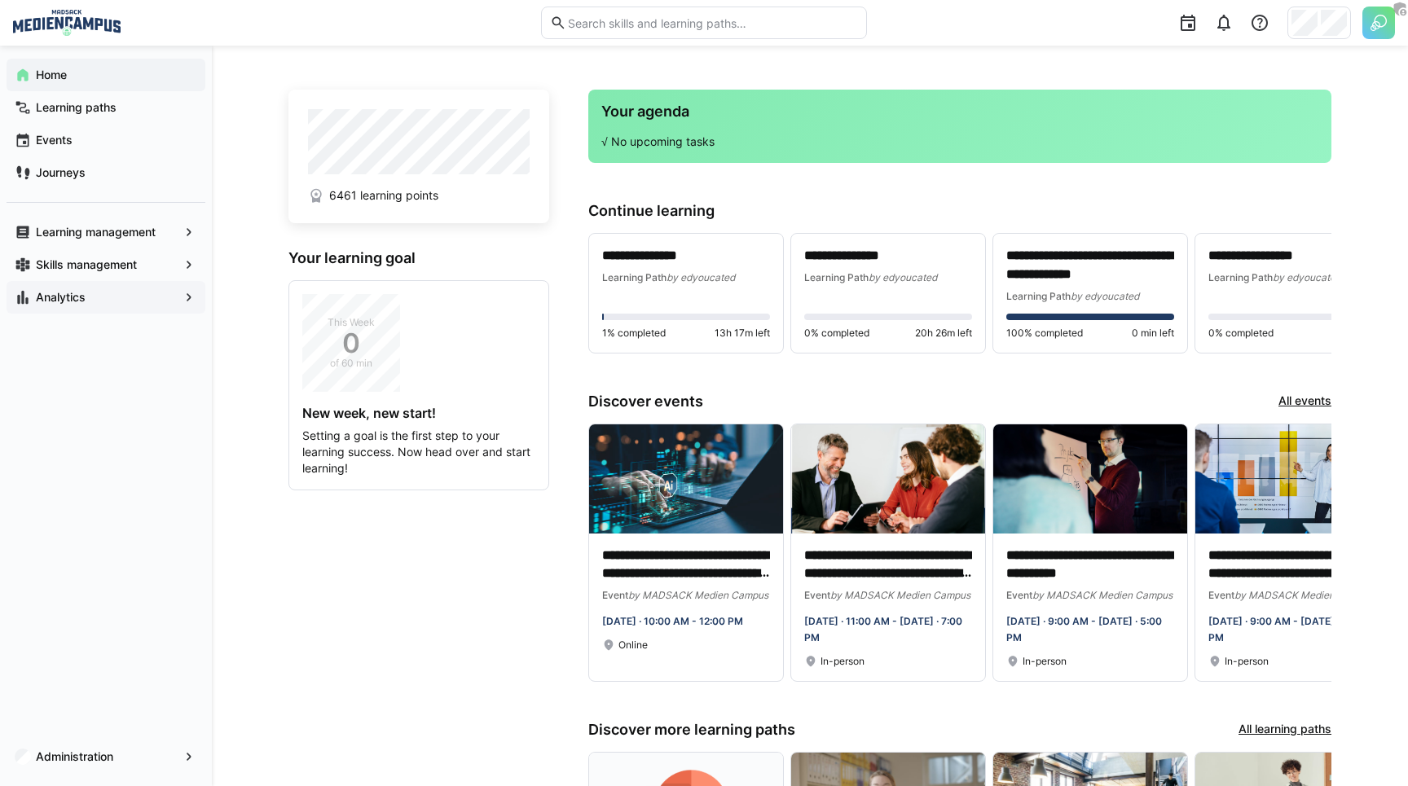
click at [0, 0] on app-navigation-label "Analytics" at bounding box center [0, 0] width 0 height 0
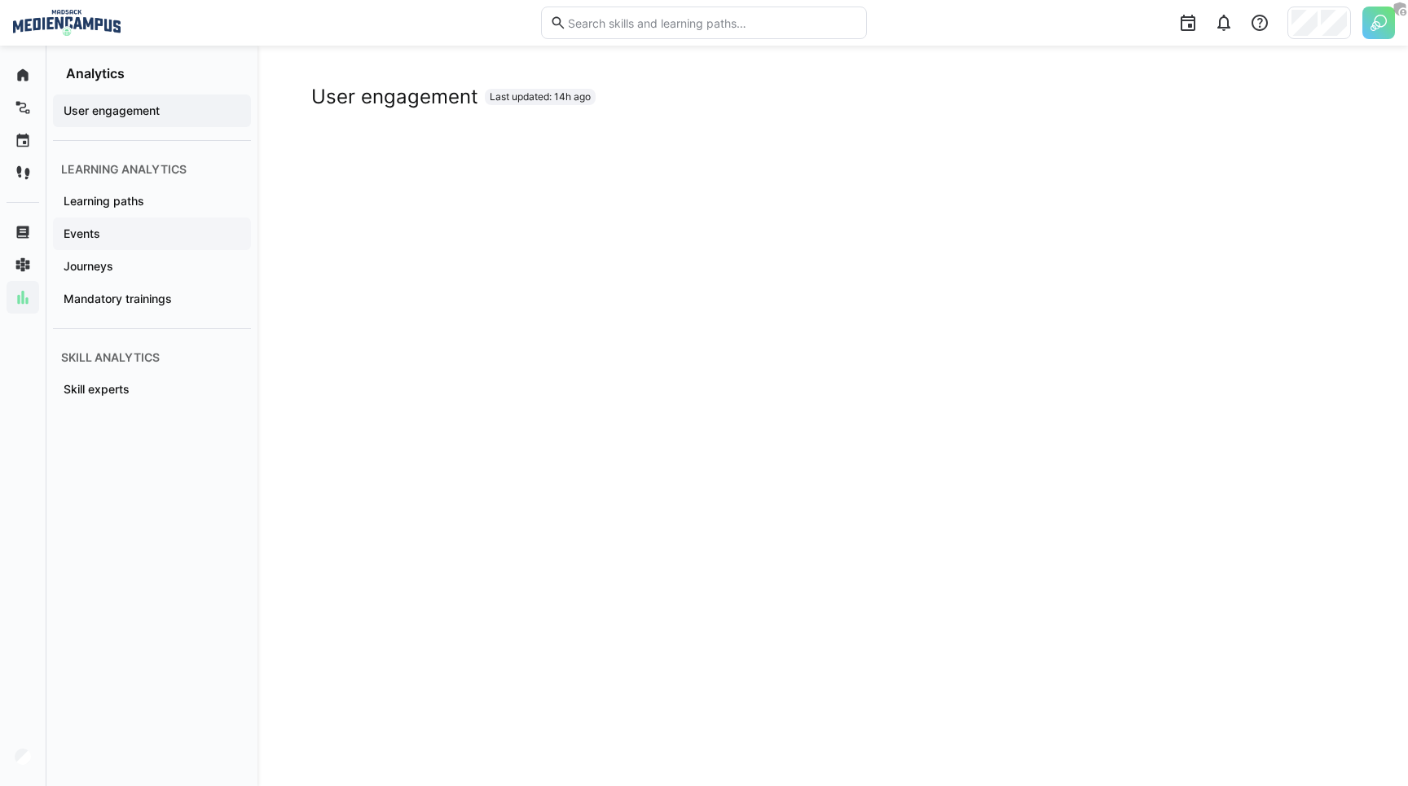
click at [143, 222] on div "Events" at bounding box center [152, 234] width 198 height 33
